Goal: Task Accomplishment & Management: Manage account settings

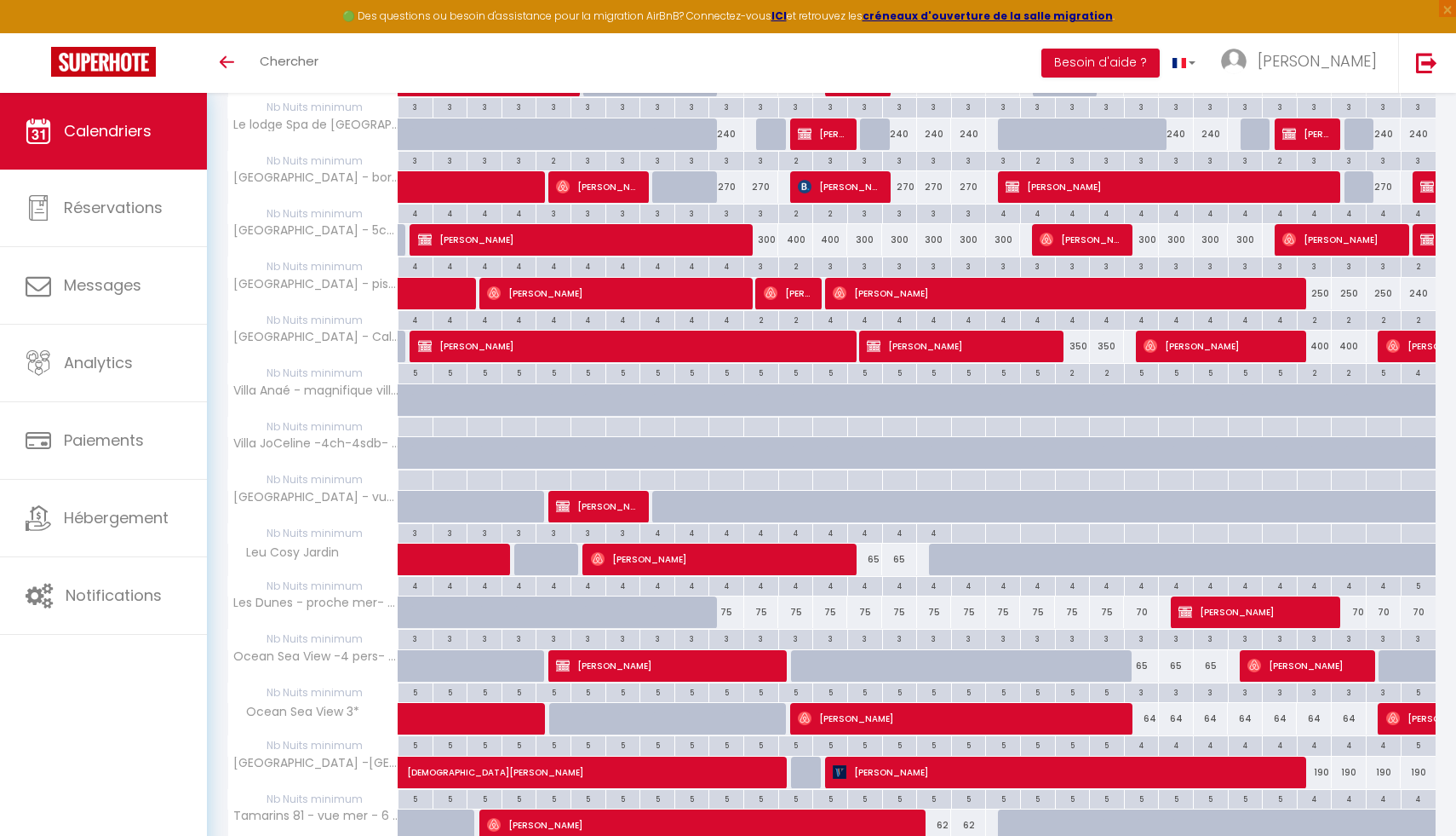
scroll to position [633, 0]
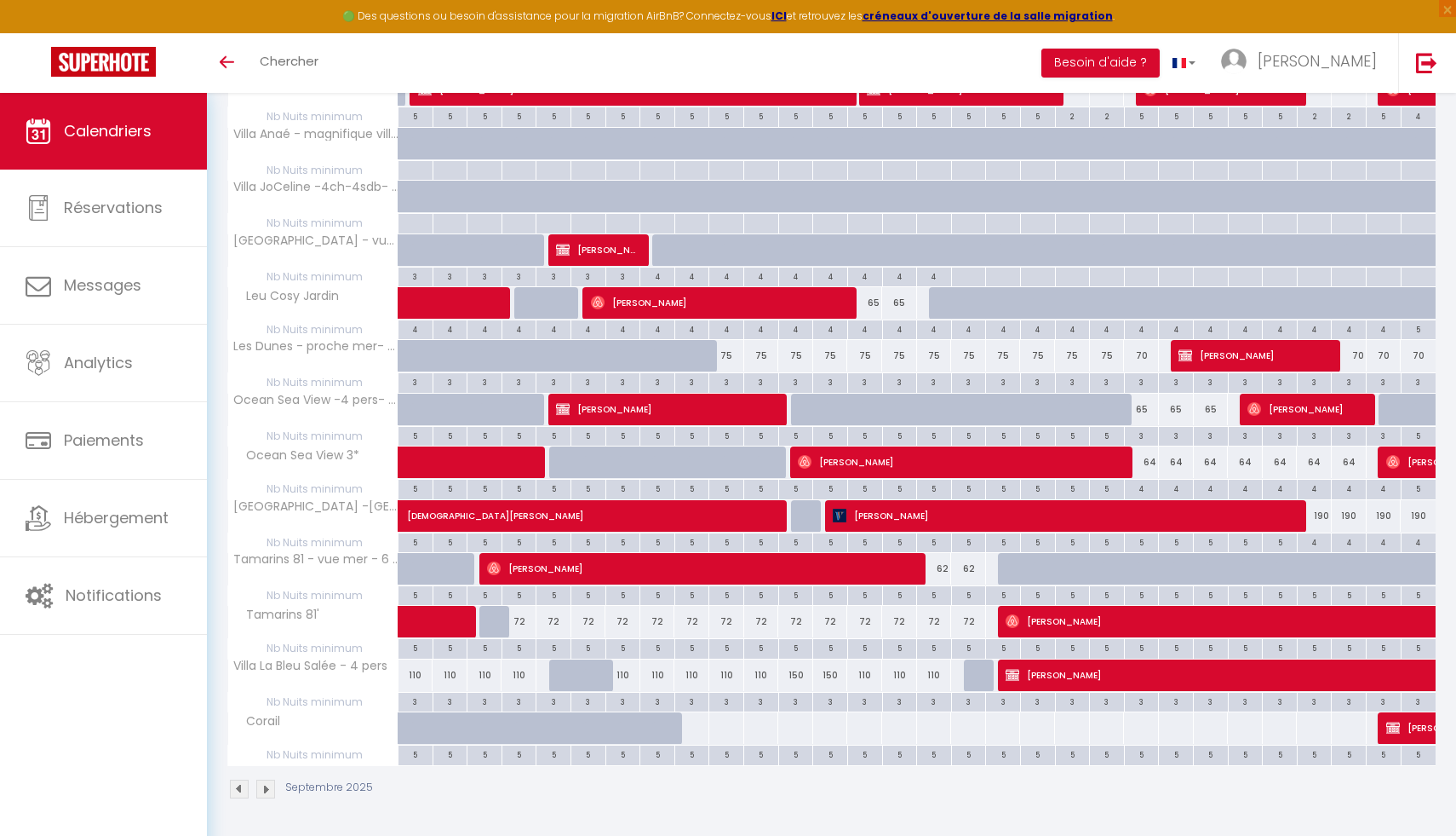
click at [267, 792] on img at bounding box center [265, 789] width 19 height 19
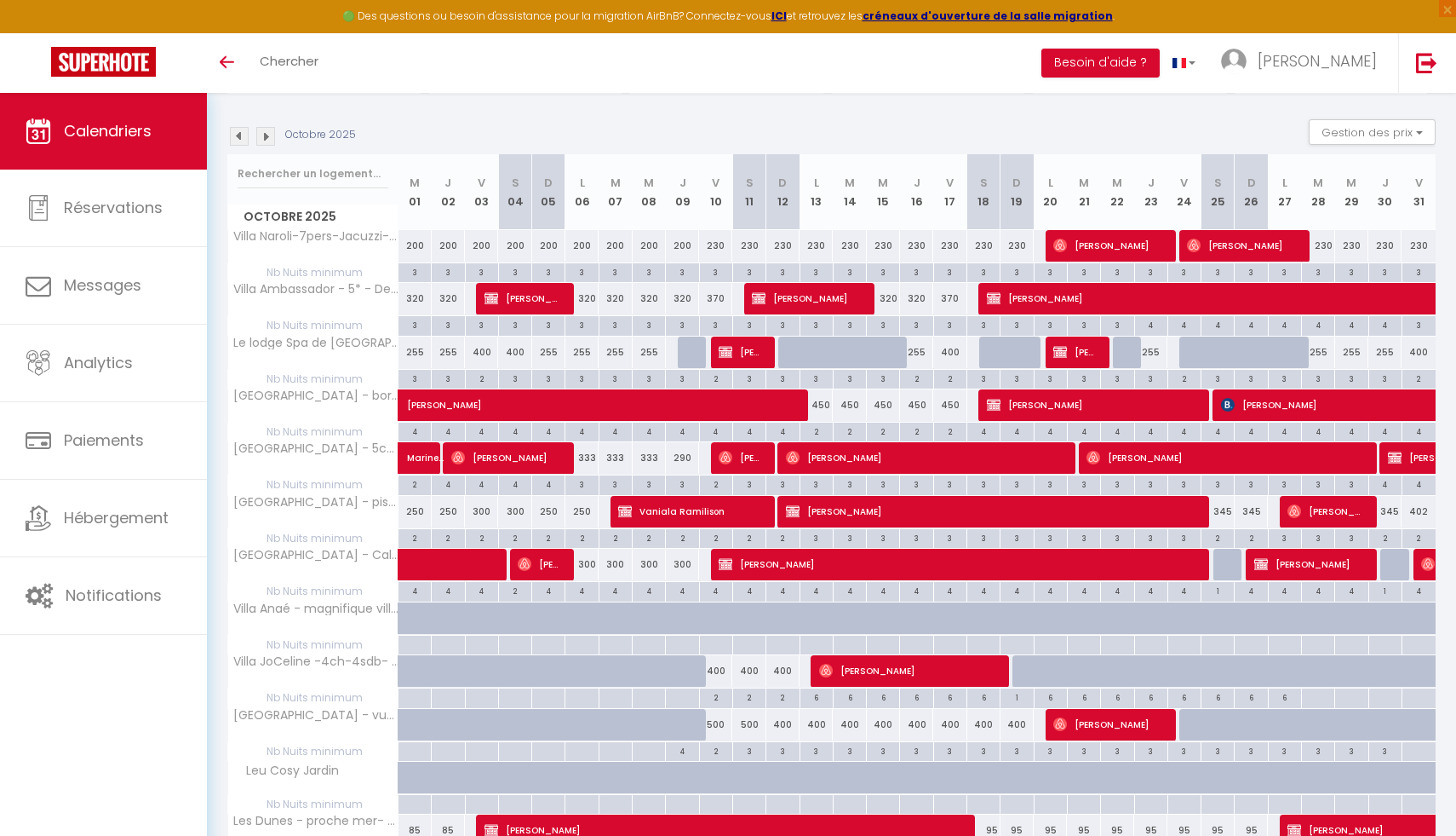
scroll to position [160, 0]
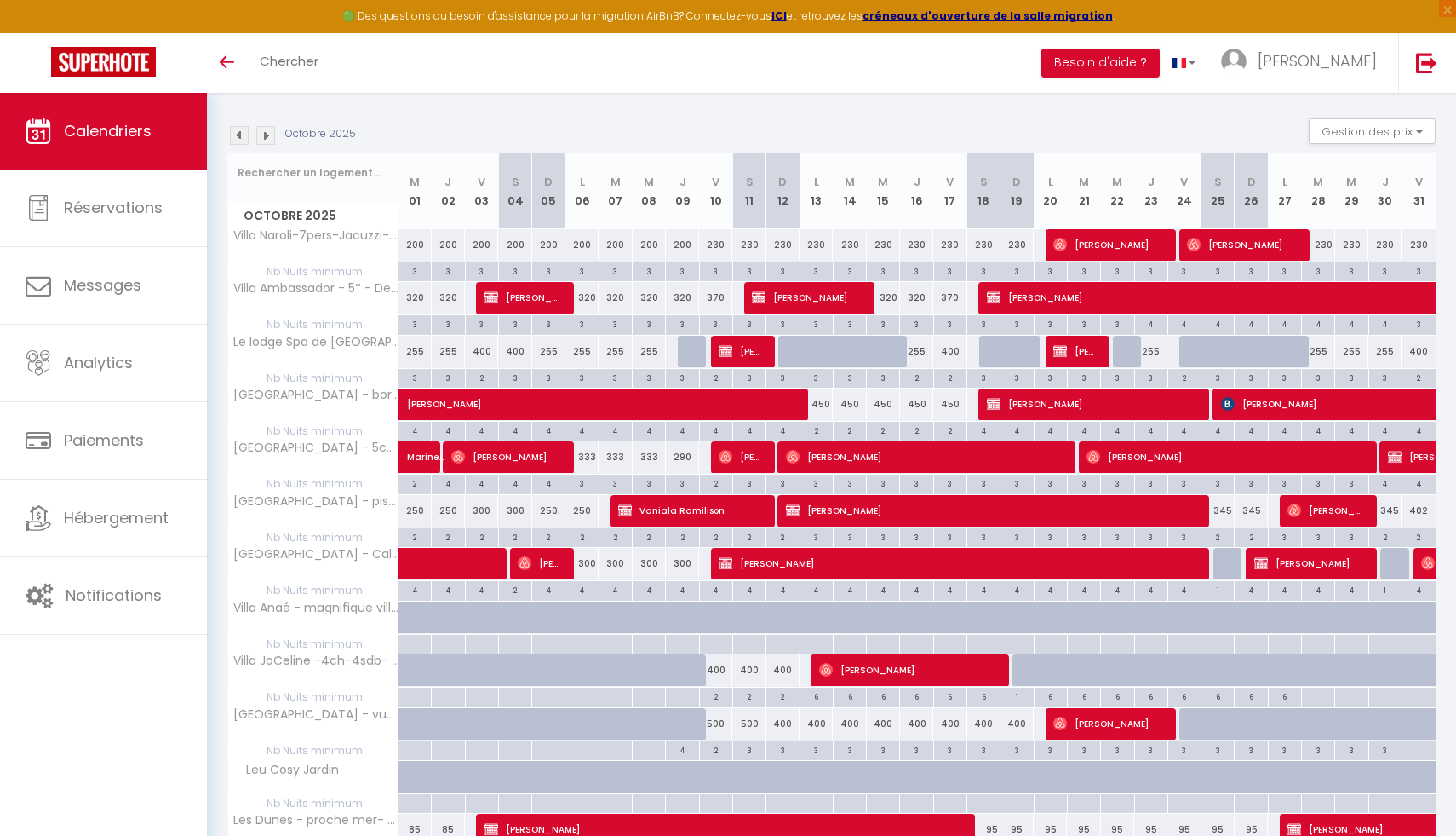
click at [715, 675] on div "400" at bounding box center [715, 669] width 33 height 31
type input "400"
type input "Ven 10 Octobre 2025"
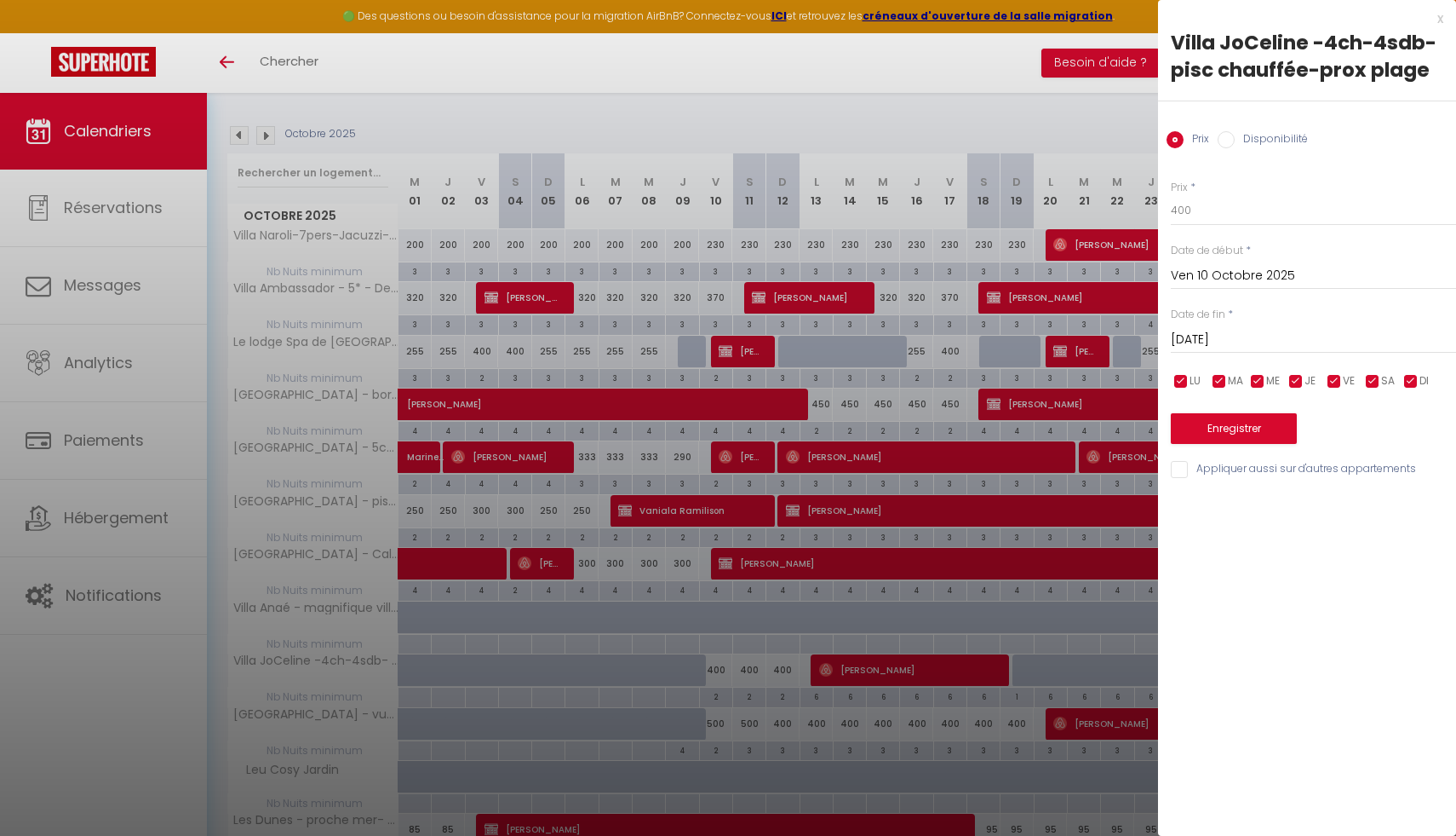
click at [1211, 330] on input "[DATE]" at bounding box center [1313, 339] width 285 height 22
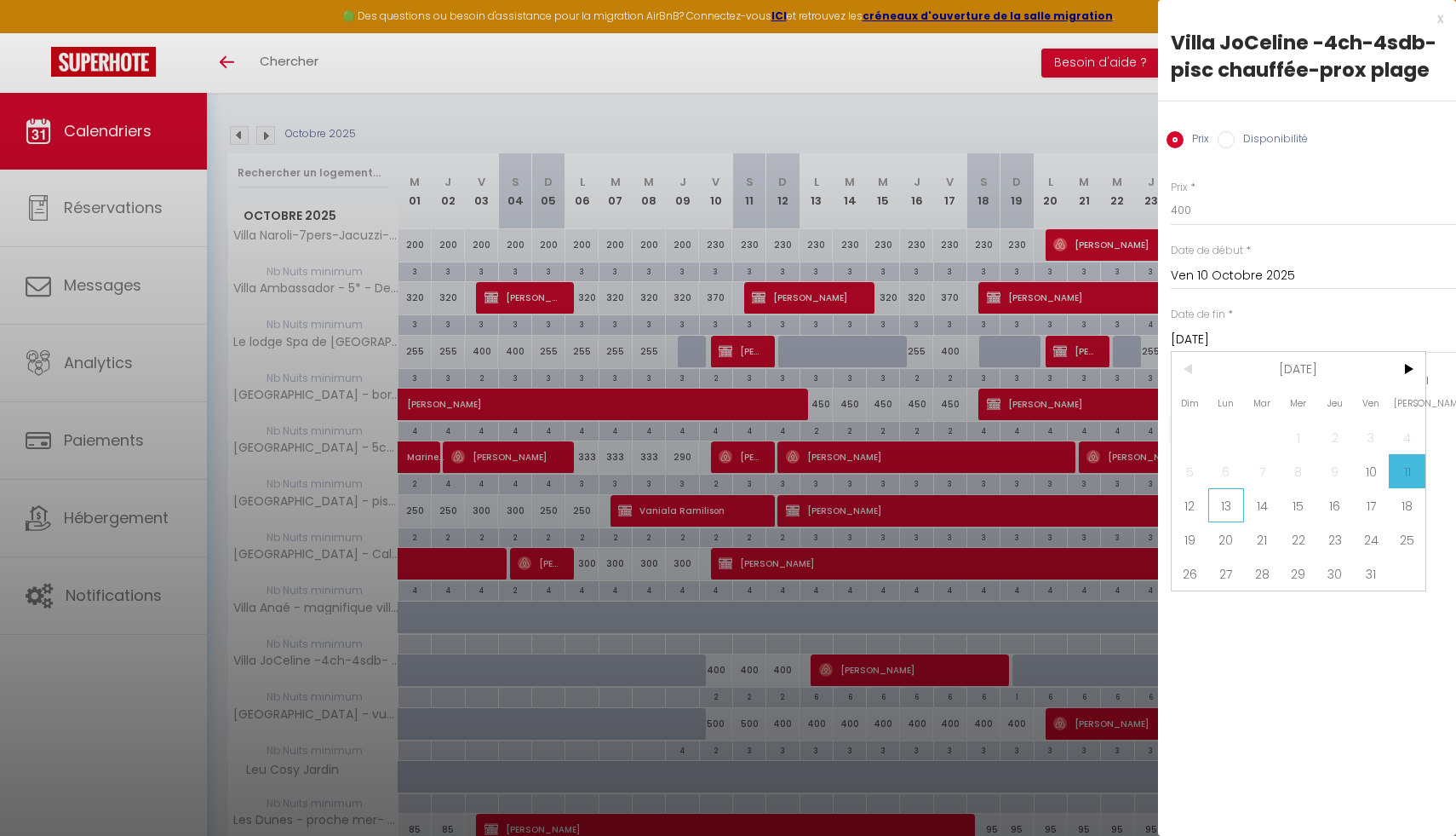
click at [1217, 505] on span "13" at bounding box center [1226, 505] width 37 height 34
type input "Lun 13 Octobre 2025"
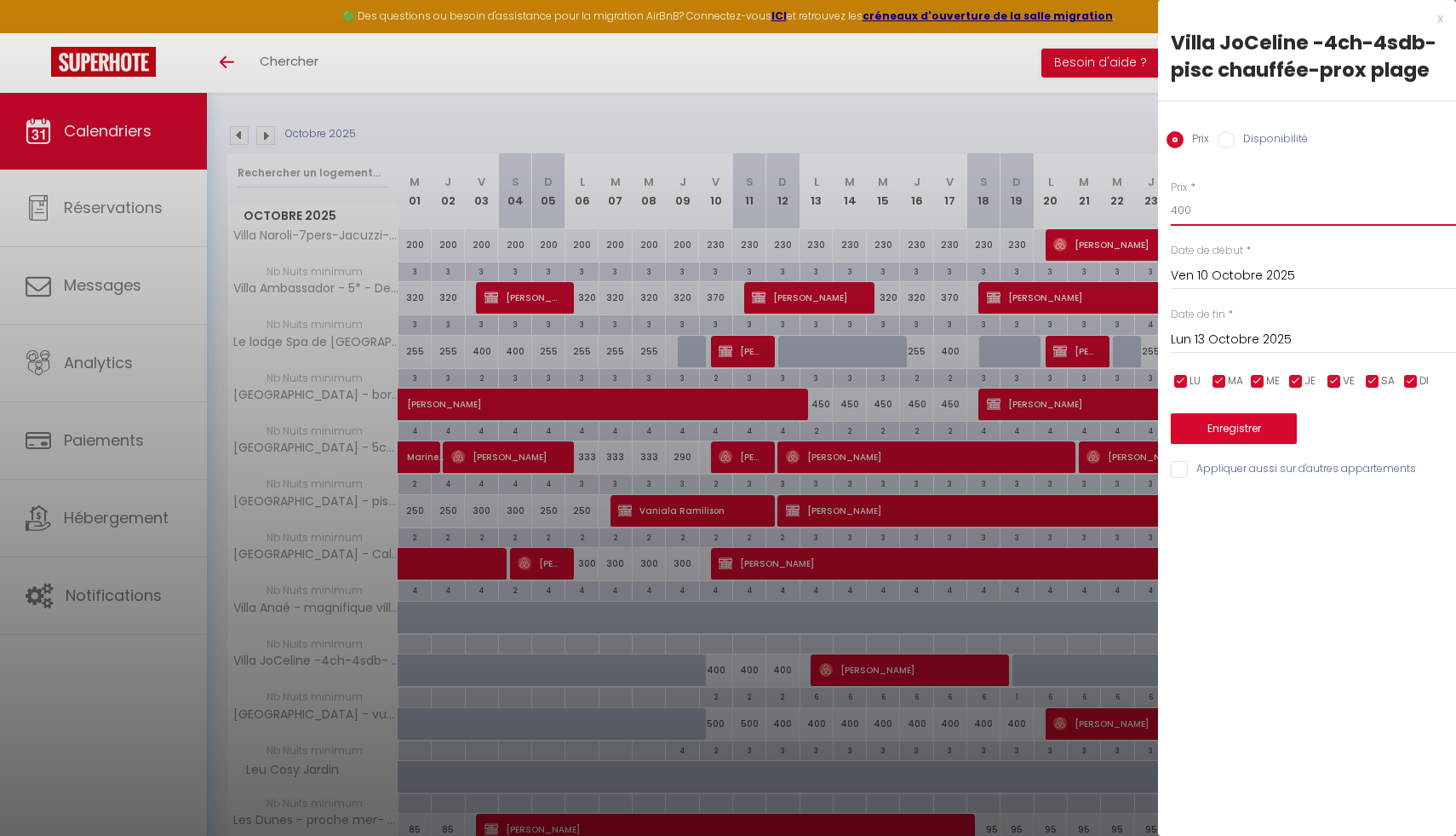
drag, startPoint x: 1182, startPoint y: 213, endPoint x: 1130, endPoint y: 213, distance: 52.0
click at [1131, 213] on body "🟢 Des questions ou besoin d'assistance pour la migration AirBnB? Connectez-vous…" at bounding box center [728, 622] width 1456 height 1375
type input "390"
click at [1238, 425] on button "Enregistrer" at bounding box center [1233, 428] width 126 height 30
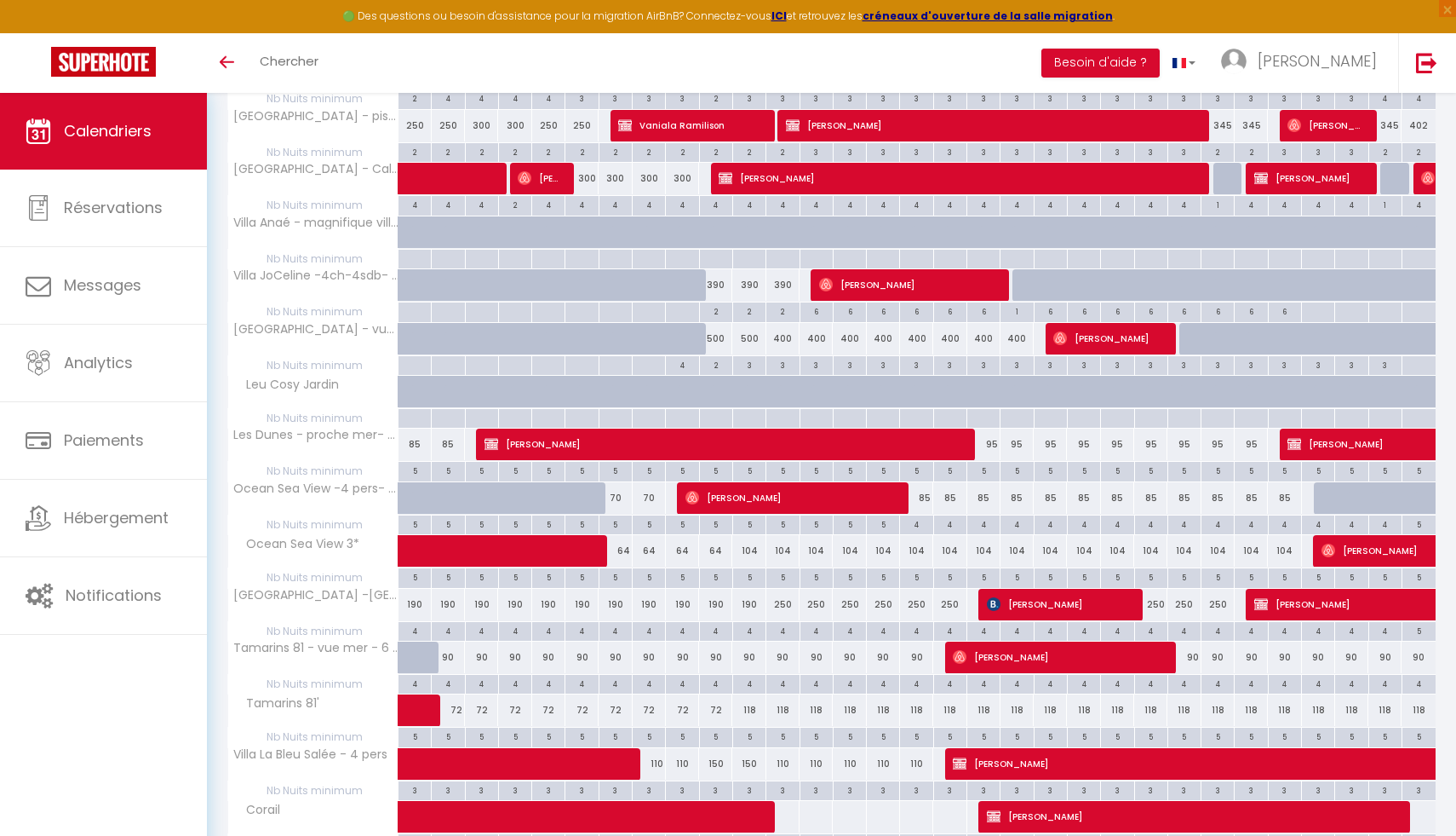
scroll to position [633, 0]
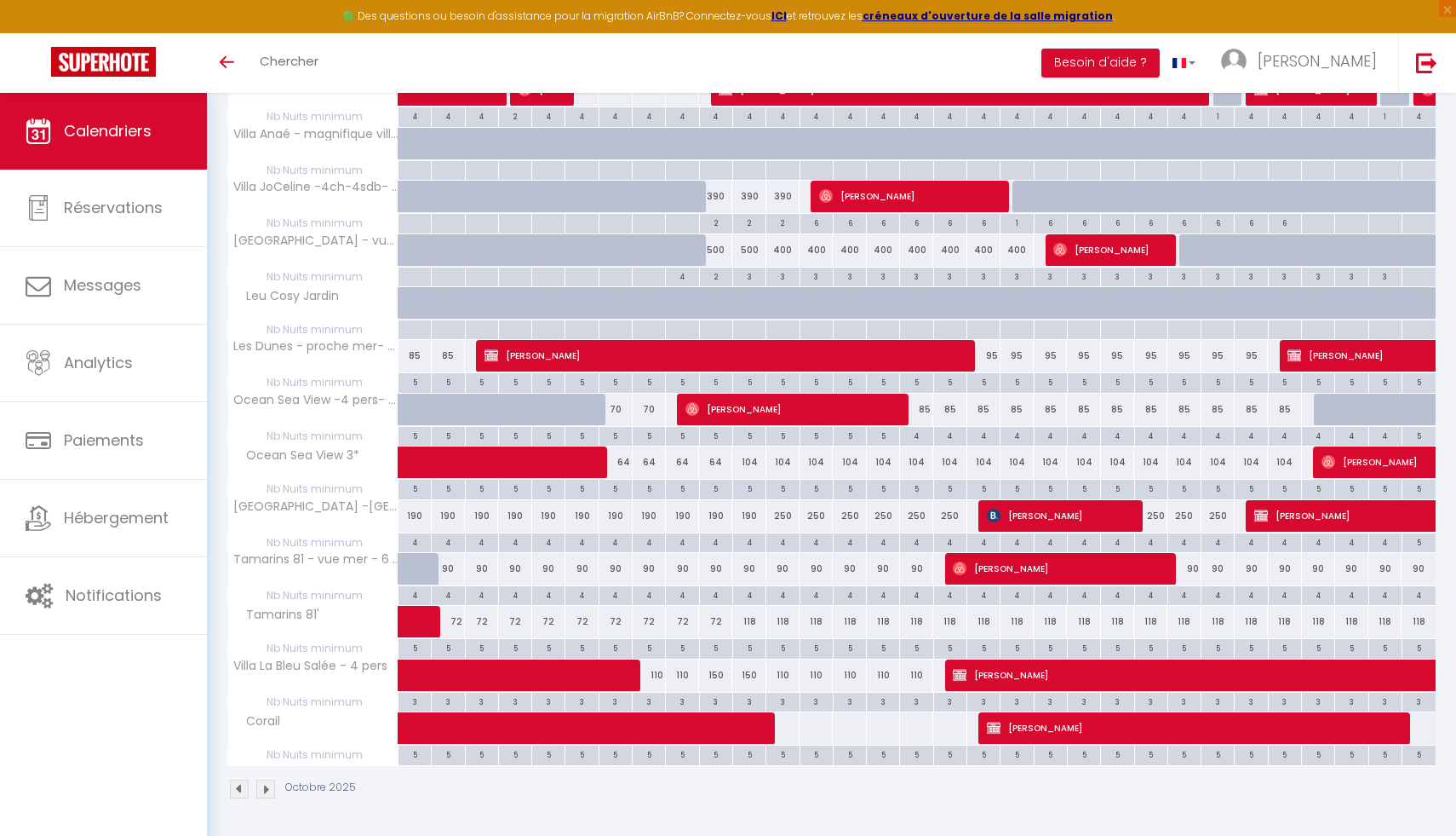
click at [262, 797] on div "Octobre 2025" at bounding box center [831, 791] width 1208 height 50
click at [270, 790] on img at bounding box center [265, 789] width 19 height 19
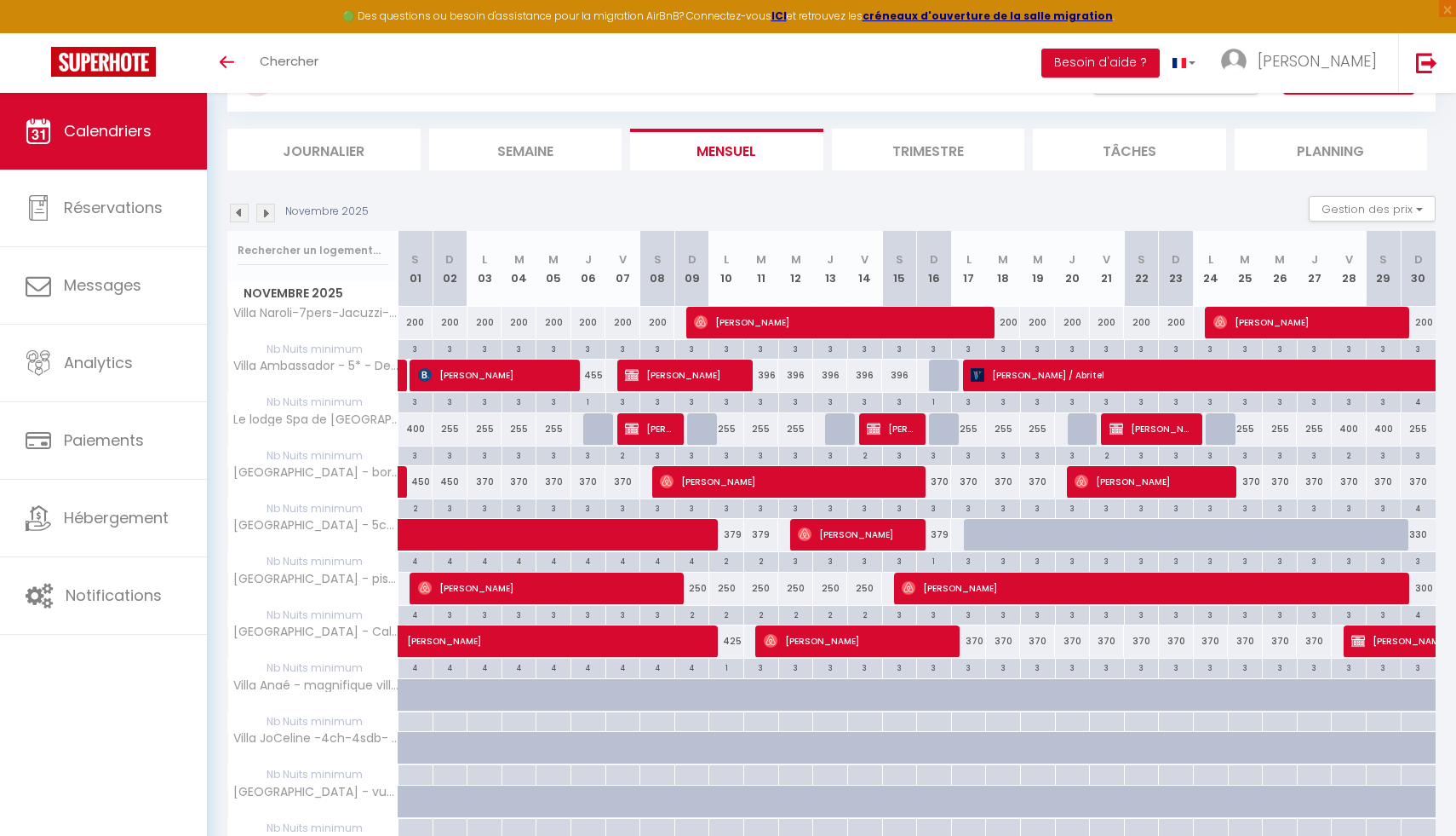
scroll to position [78, 0]
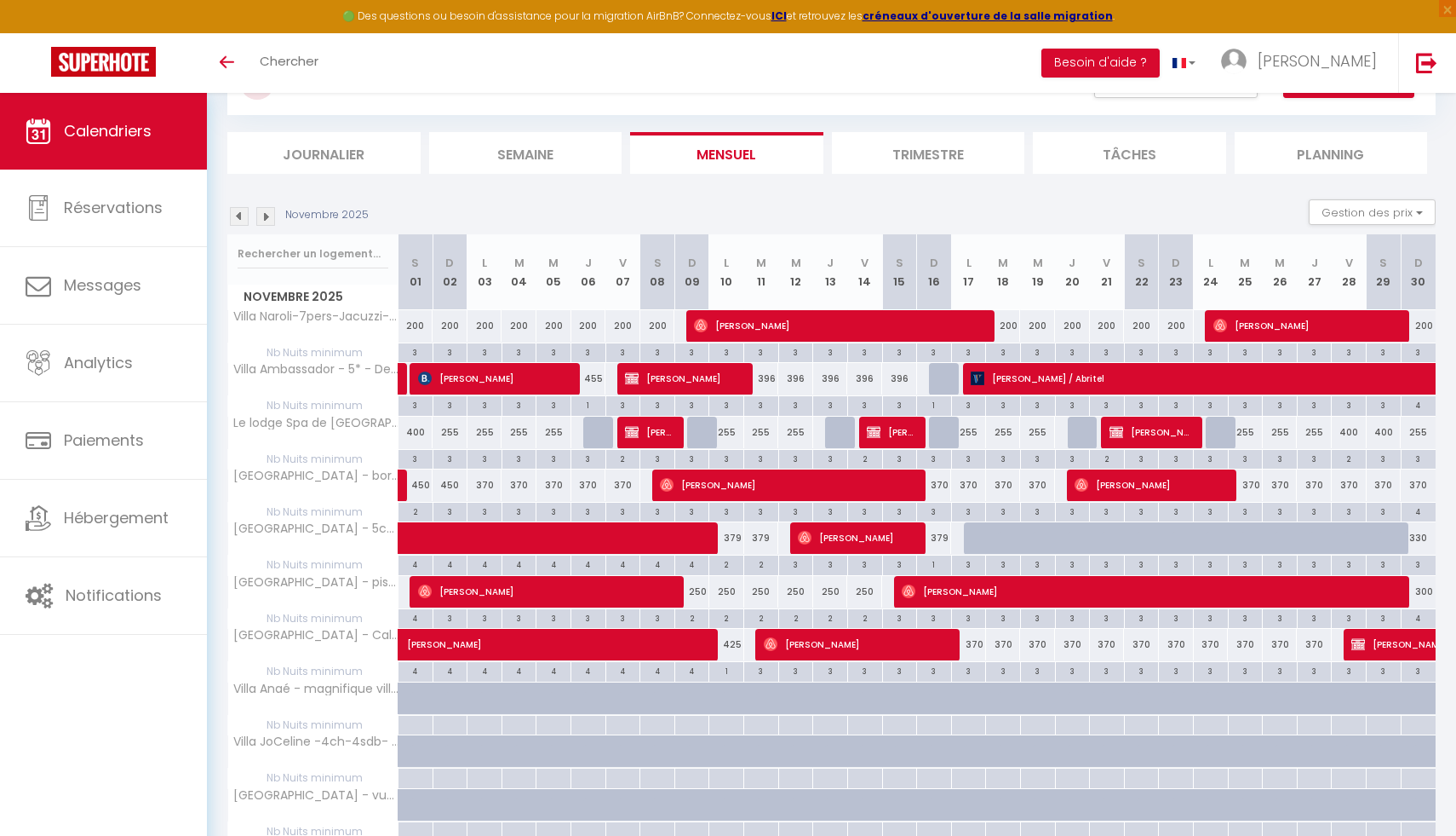
click at [245, 218] on img at bounding box center [239, 216] width 19 height 19
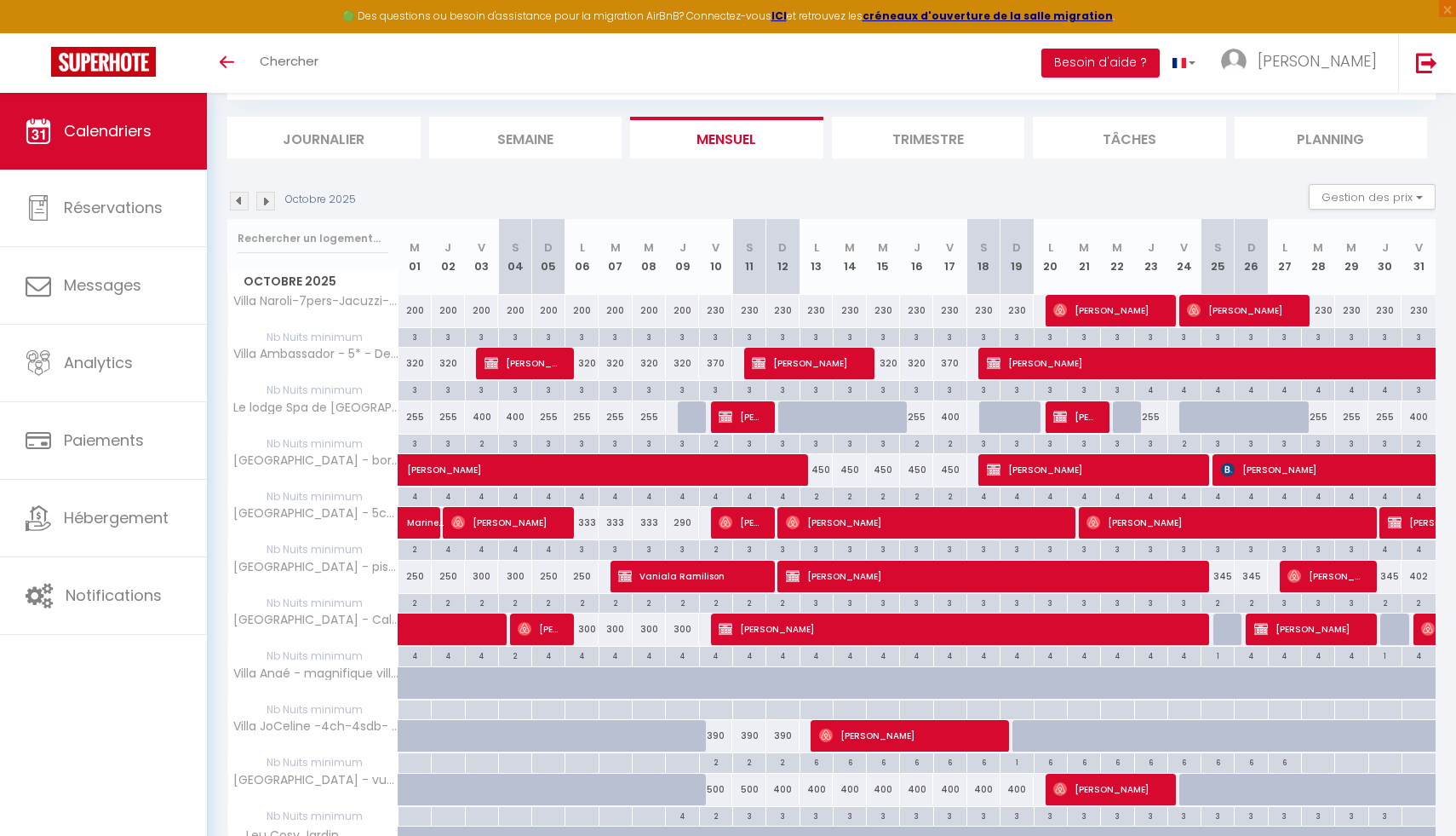
scroll to position [96, 0]
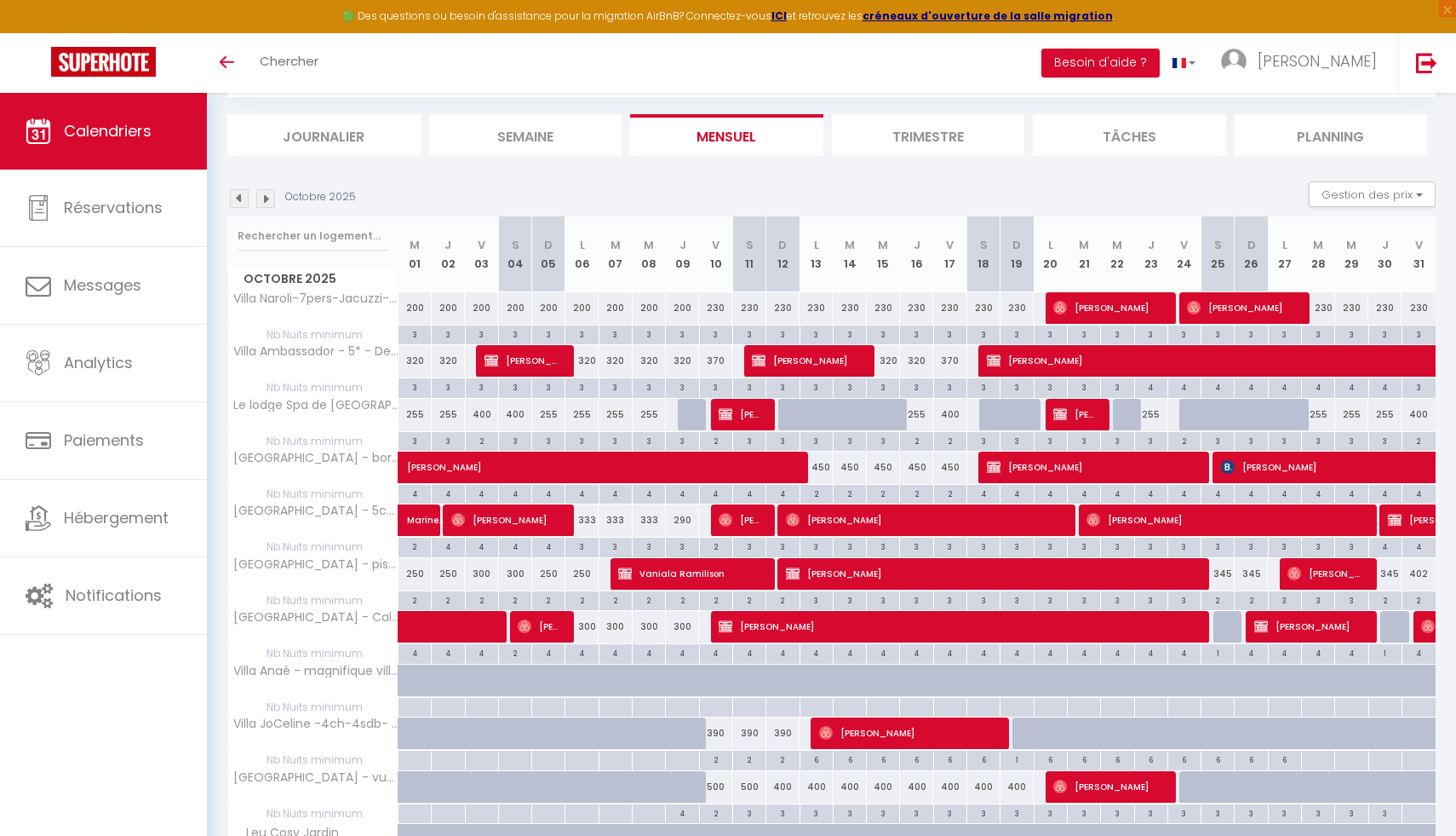
click at [262, 203] on img at bounding box center [265, 198] width 19 height 19
